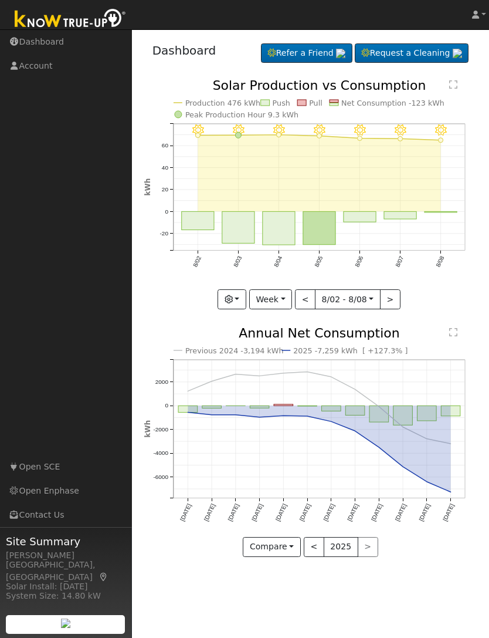
click at [231, 303] on button "button" at bounding box center [232, 299] width 29 height 20
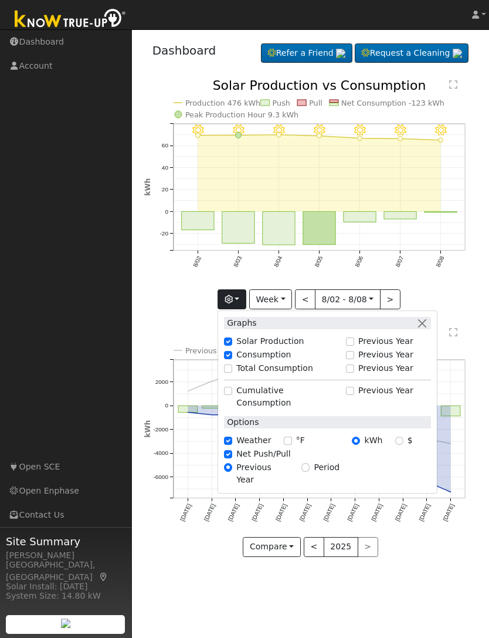
click at [229, 394] on input "Cumulative Consumption" at bounding box center [228, 391] width 8 height 8
checkbox input "true"
checkbox input "false"
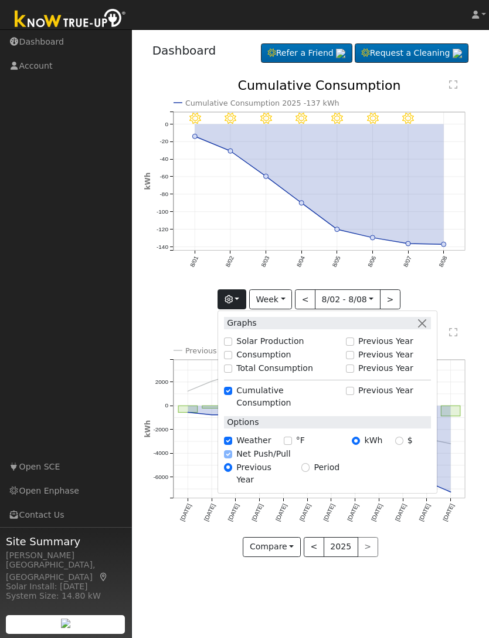
click at [470, 331] on icon "Previous 2024 -3,194 kWh 2025 -7,259 kWh [ +127.3% ] [DATE] Sep '[DATE] Nov '[D…" at bounding box center [310, 438] width 333 height 223
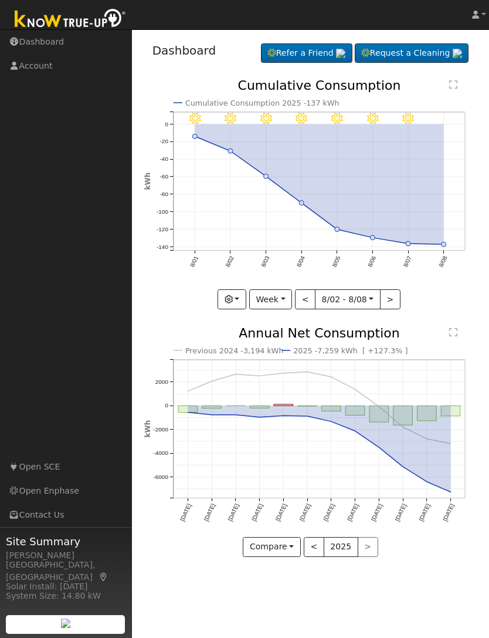
click at [229, 304] on button "button" at bounding box center [232, 299] width 29 height 20
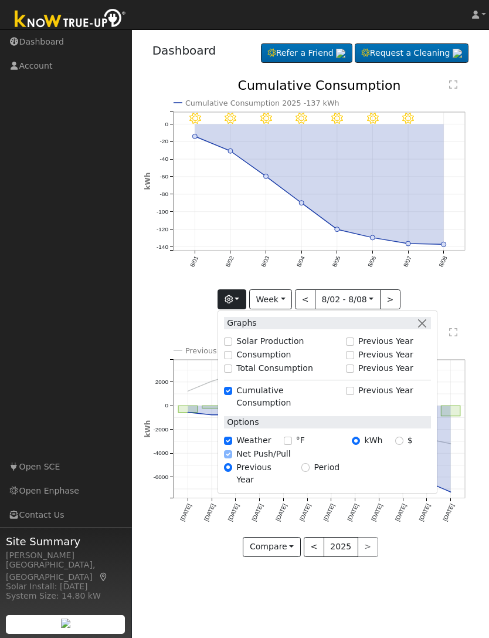
click at [228, 375] on div "Total Consumption" at bounding box center [282, 368] width 128 height 13
click at [229, 394] on input "Cumulative Consumption" at bounding box center [228, 391] width 8 height 8
checkbox input "false"
checkbox input "true"
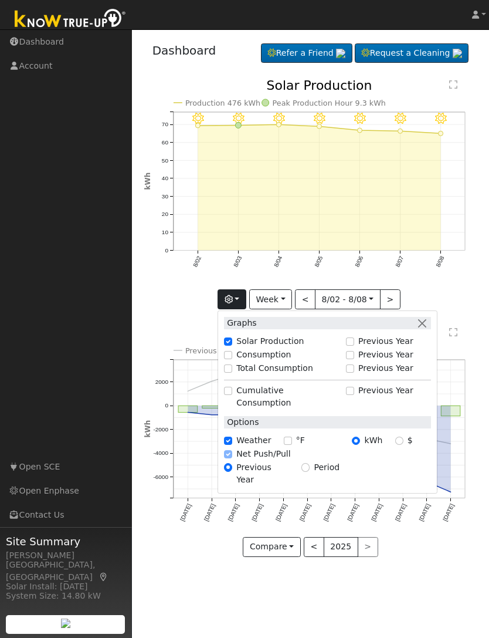
click at [228, 371] on input "Total Consumption" at bounding box center [228, 368] width 8 height 8
checkbox input "true"
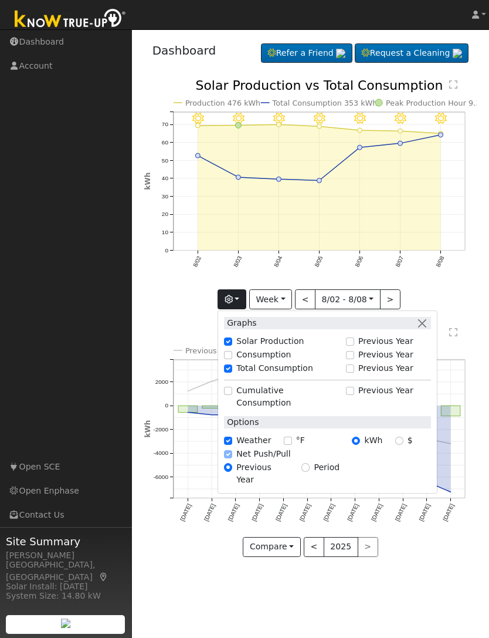
click at [229, 357] on input "Consumption" at bounding box center [228, 355] width 8 height 8
checkbox input "true"
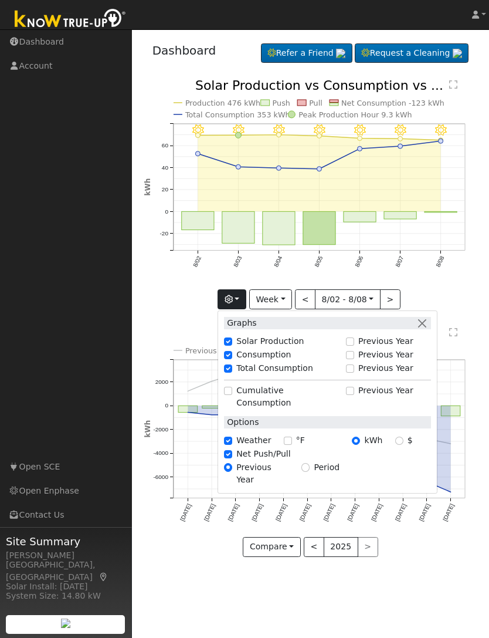
click at [443, 279] on icon "8/08 - Clear 8/07 - Clear 8/06 - Clear 8/05 - Clear 8/04 - Clear 8/03 - Clear 8…" at bounding box center [310, 193] width 333 height 229
